Goal: Contribute content: Add original content to the website for others to see

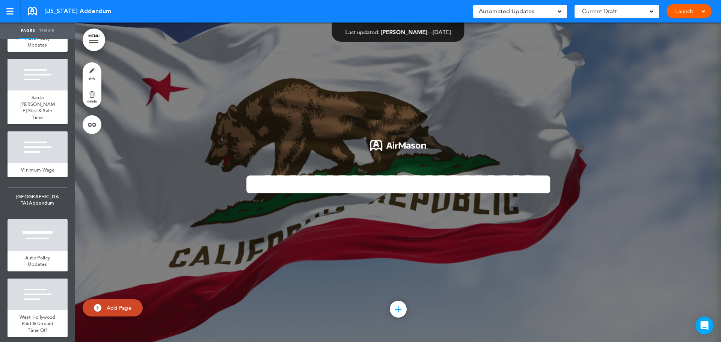
scroll to position [4337, 0]
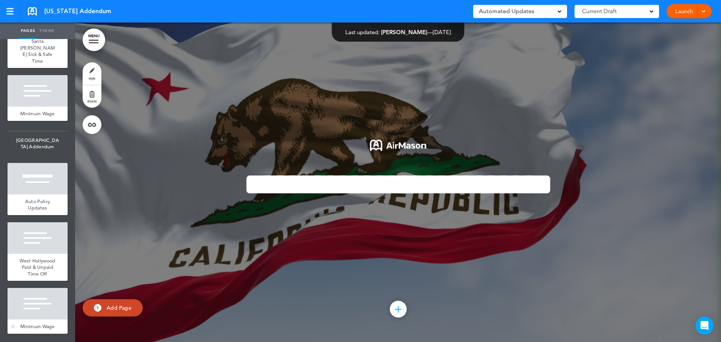
click at [42, 296] on div at bounding box center [38, 304] width 60 height 32
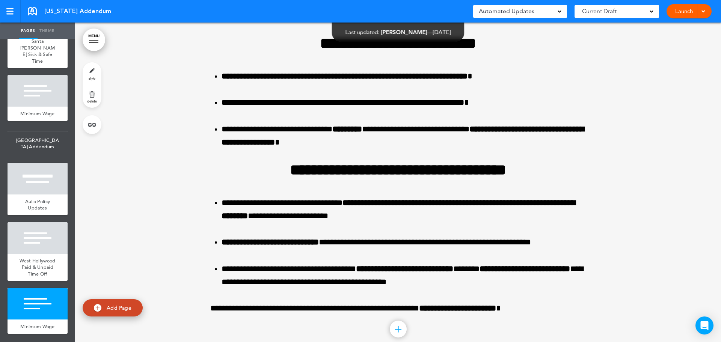
scroll to position [48527, 0]
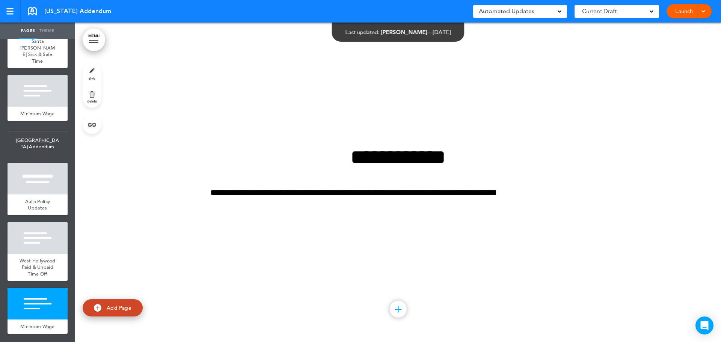
click at [93, 309] on link "Add Page" at bounding box center [113, 308] width 60 height 18
type input "********"
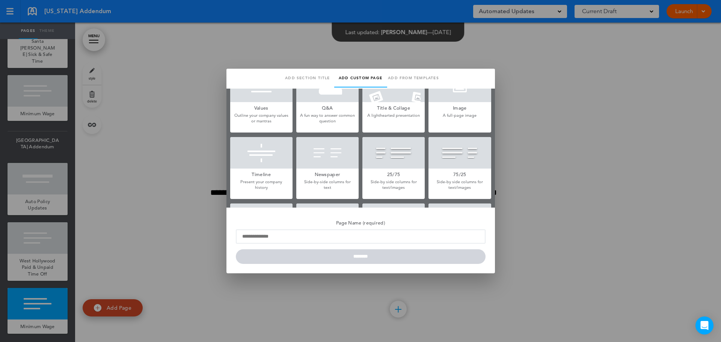
scroll to position [51, 0]
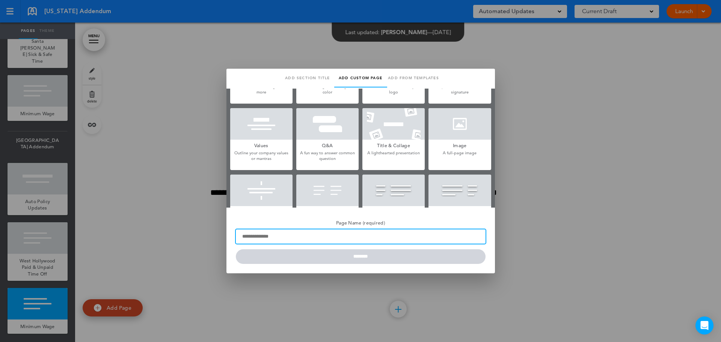
click at [303, 240] on input "Page Name (required)" at bounding box center [361, 237] width 250 height 14
type input "**********"
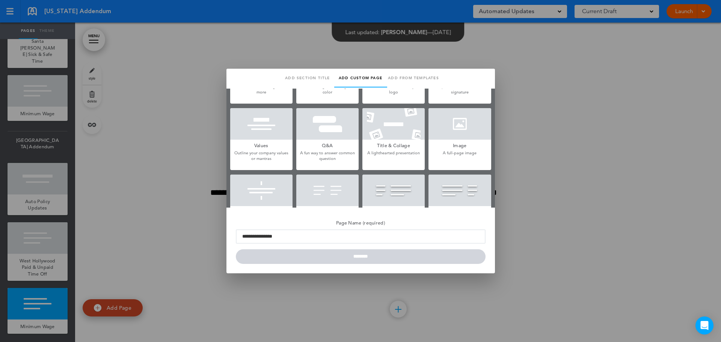
click at [449, 136] on div at bounding box center [460, 124] width 62 height 32
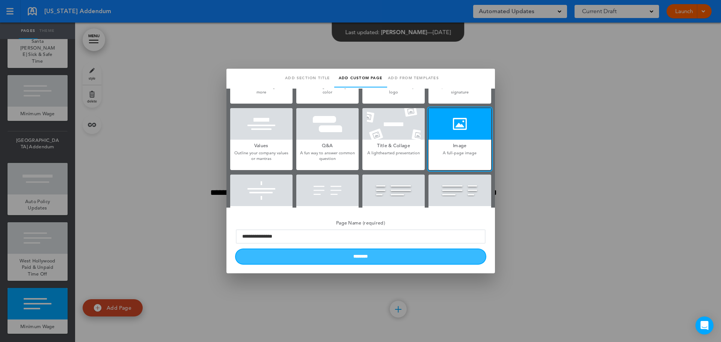
click at [350, 258] on input "********" at bounding box center [361, 256] width 250 height 15
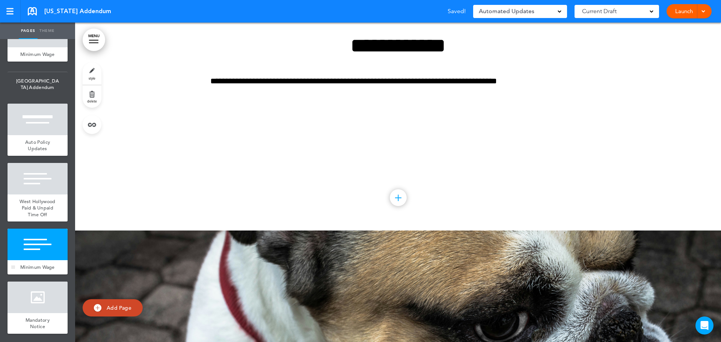
scroll to position [4396, 0]
click at [33, 297] on div at bounding box center [38, 298] width 60 height 32
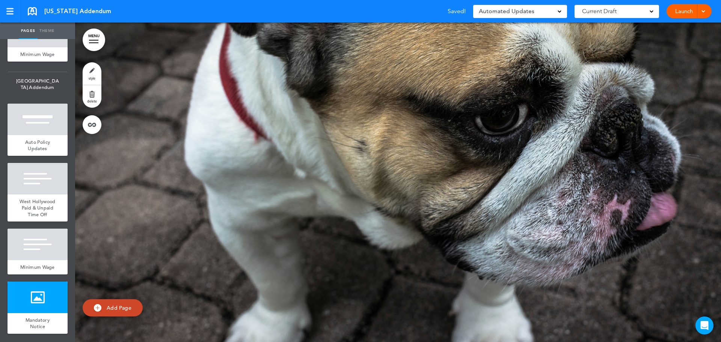
scroll to position [48847, 0]
click at [32, 304] on div at bounding box center [38, 298] width 60 height 32
click at [424, 125] on div at bounding box center [398, 183] width 646 height 320
click at [93, 96] on link "delete" at bounding box center [92, 96] width 19 height 23
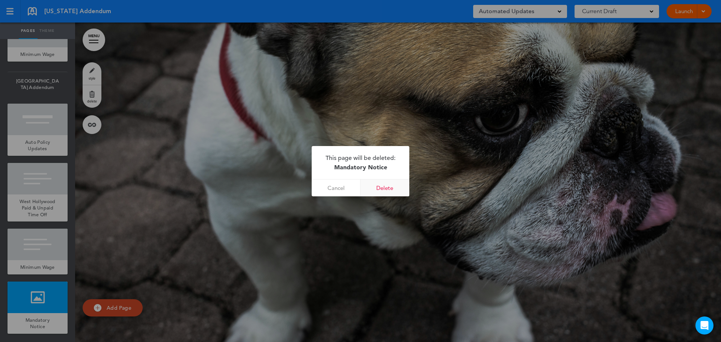
click at [385, 189] on link "Delete" at bounding box center [385, 188] width 49 height 17
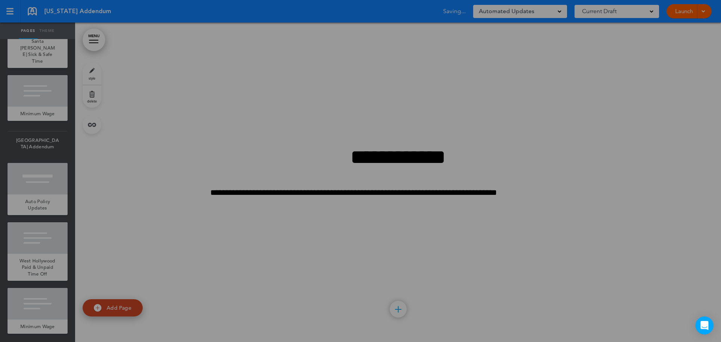
scroll to position [4337, 0]
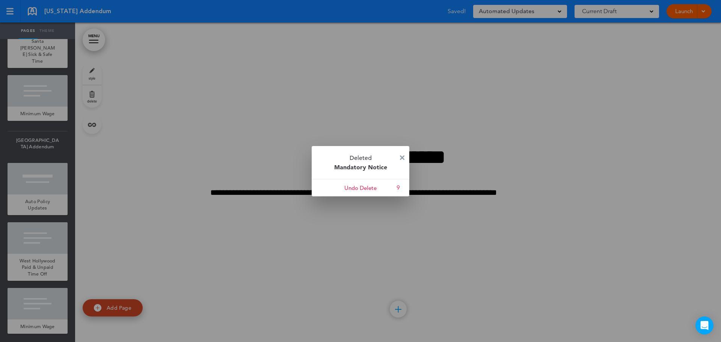
click at [401, 158] on img at bounding box center [402, 158] width 5 height 5
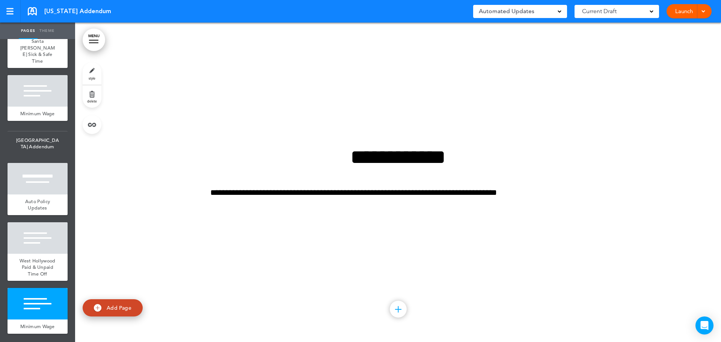
click at [544, 13] on div "Automated Updates 0" at bounding box center [520, 11] width 83 height 11
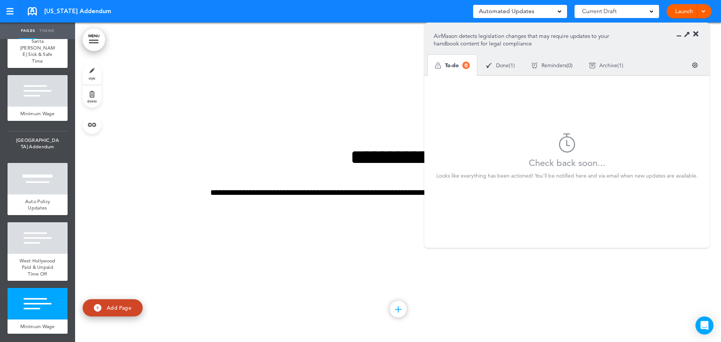
click at [507, 65] on span "Done" at bounding box center [502, 65] width 13 height 5
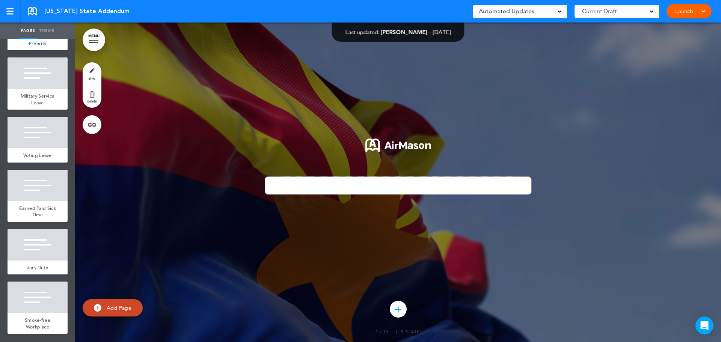
scroll to position [602, 0]
click at [104, 310] on link "Add Page" at bounding box center [113, 308] width 60 height 18
type input "********"
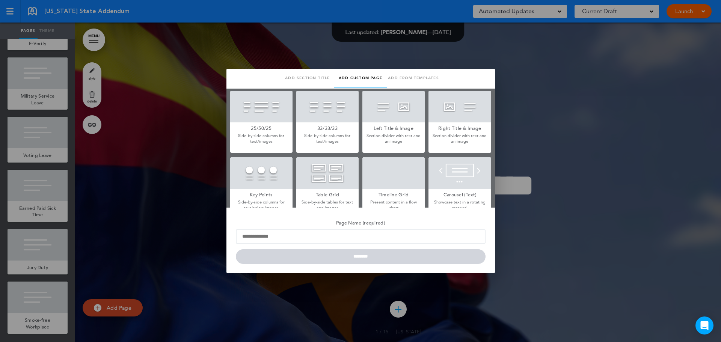
scroll to position [164, 0]
